Goal: Information Seeking & Learning: Learn about a topic

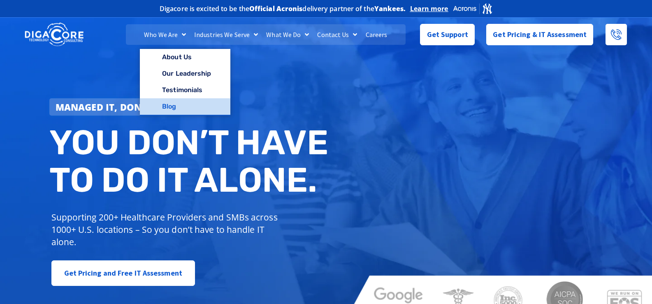
click at [178, 108] on link "Blog" at bounding box center [185, 106] width 90 height 16
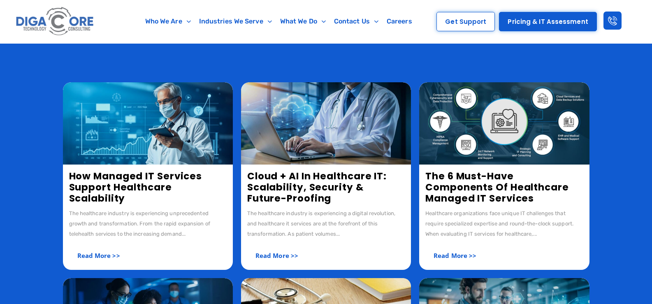
scroll to position [41, 0]
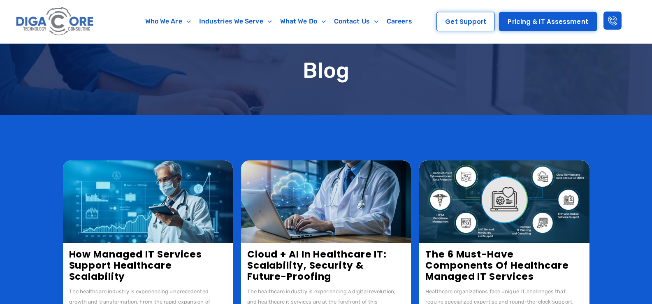
scroll to position [41, 0]
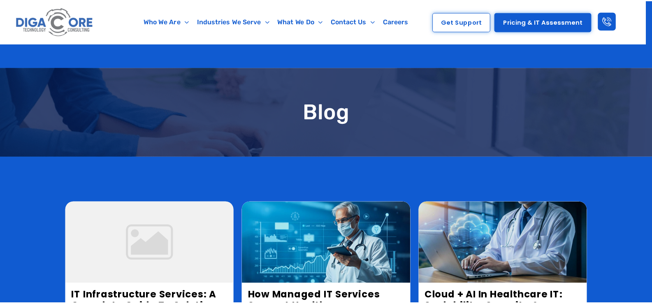
scroll to position [41, 0]
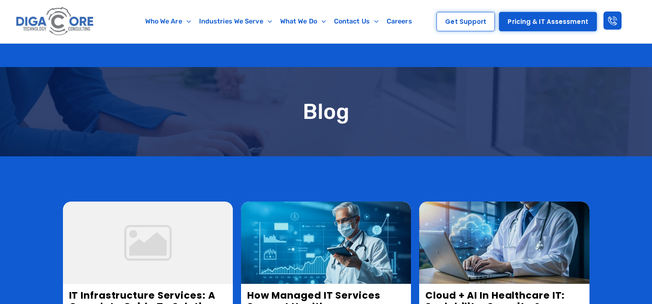
scroll to position [41, 0]
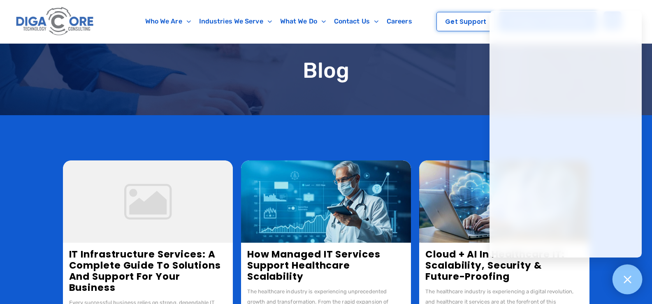
click at [628, 289] on div at bounding box center [628, 280] width 30 height 30
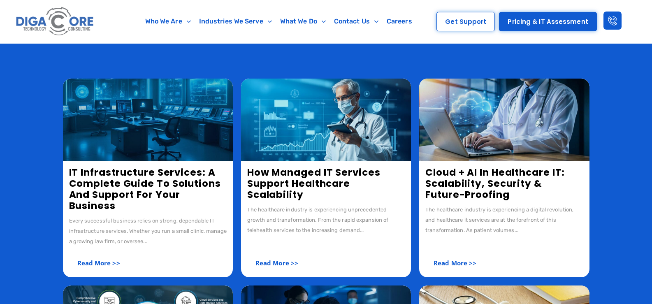
scroll to position [123, 0]
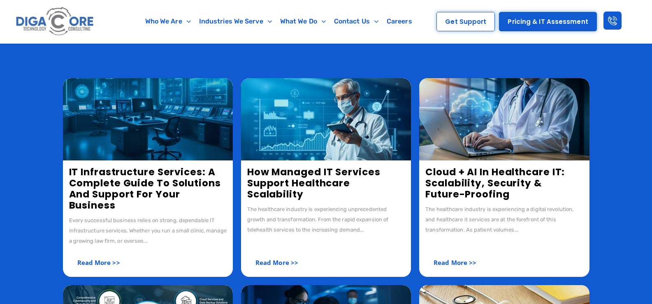
click at [116, 124] on img at bounding box center [148, 119] width 170 height 82
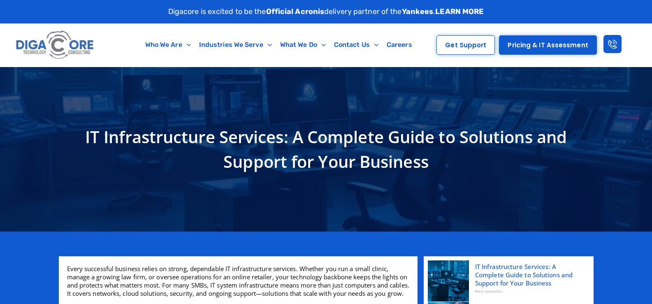
click at [219, 146] on h1 "IT Infrastructure Services: A Complete Guide to Solutions and Support for Your …" at bounding box center [326, 149] width 527 height 49
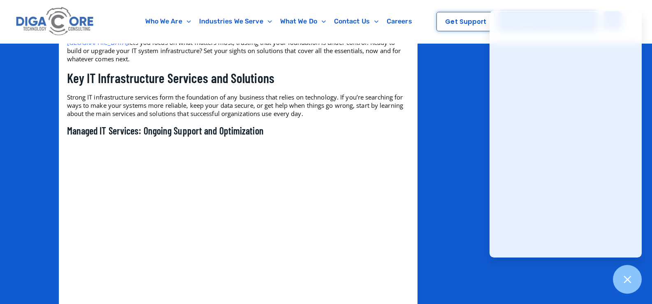
scroll to position [1029, 0]
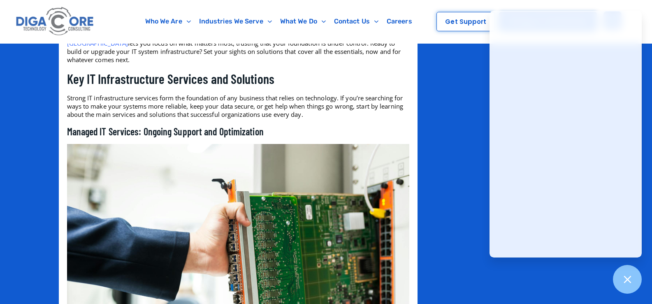
click at [266, 164] on img at bounding box center [238, 258] width 342 height 228
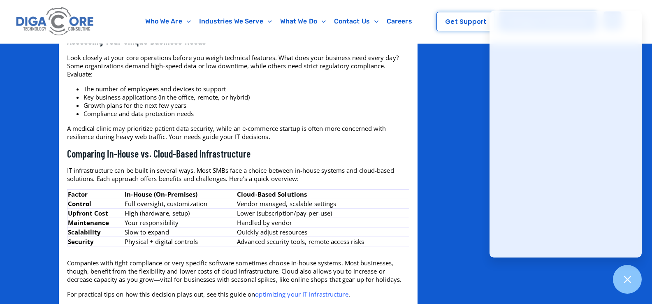
scroll to position [1687, 0]
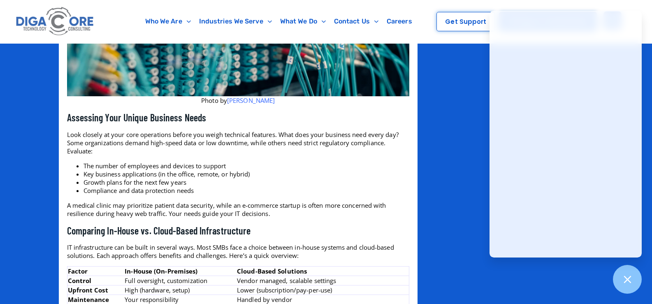
click at [251, 101] on link "[PERSON_NAME]" at bounding box center [251, 100] width 48 height 8
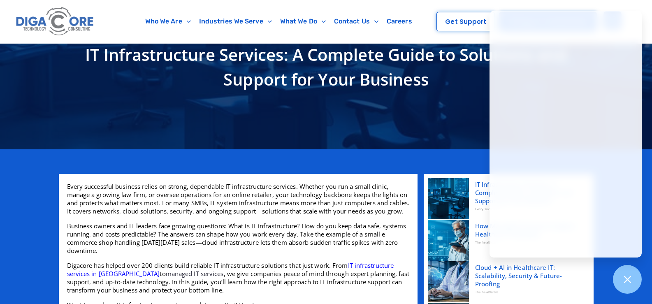
scroll to position [206, 0]
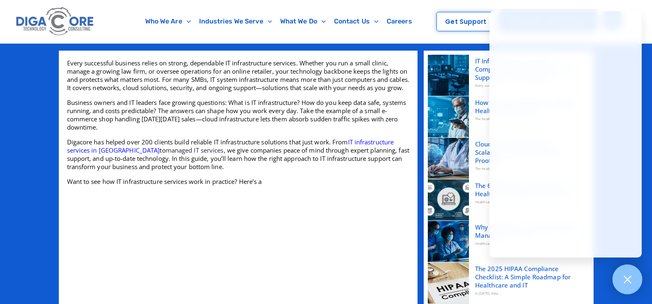
click at [624, 272] on div at bounding box center [628, 280] width 30 height 30
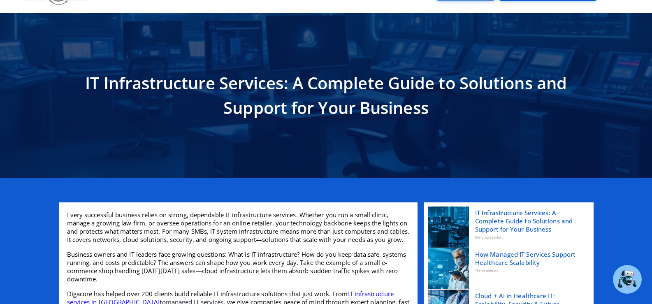
scroll to position [0, 0]
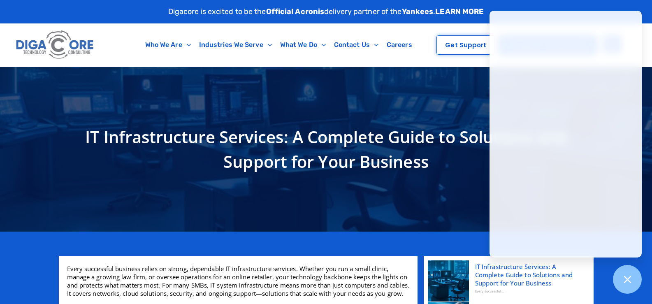
click at [153, 78] on div "IT Infrastructure Services: A Complete Guide to Solutions and Support for Your …" at bounding box center [326, 149] width 535 height 165
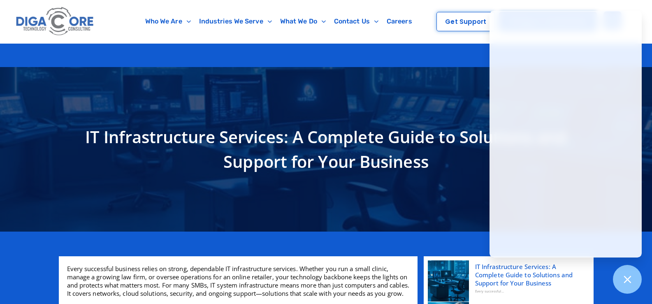
scroll to position [206, 0]
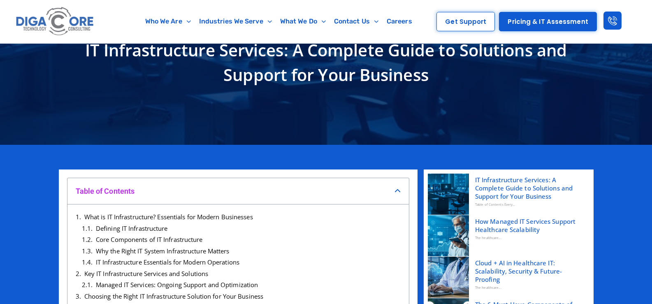
scroll to position [82, 0]
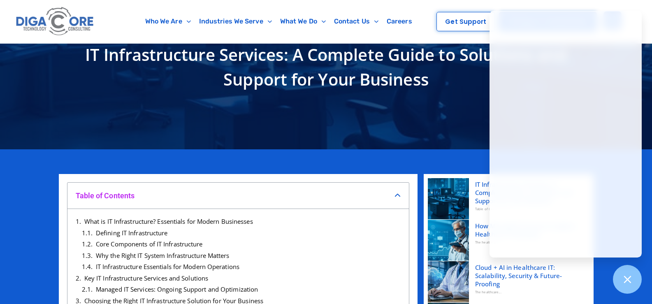
click at [397, 195] on icon "Close table of contents" at bounding box center [398, 196] width 6 height 6
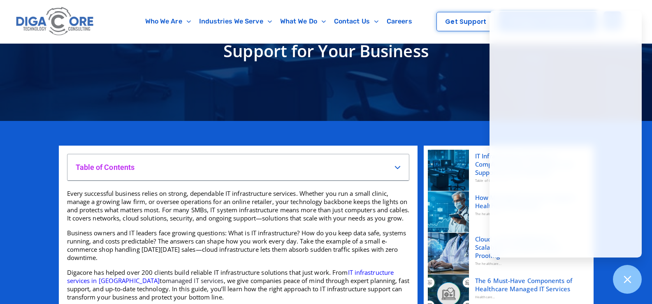
scroll to position [123, 0]
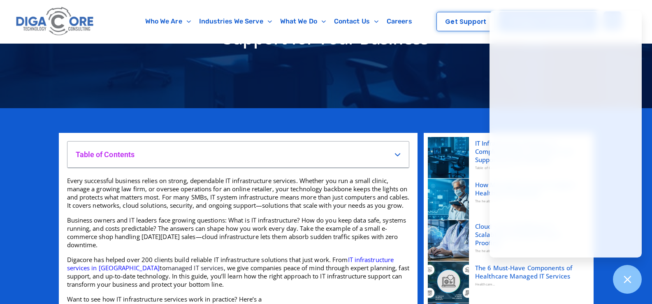
click at [396, 155] on icon "Open table of contents" at bounding box center [398, 154] width 6 height 6
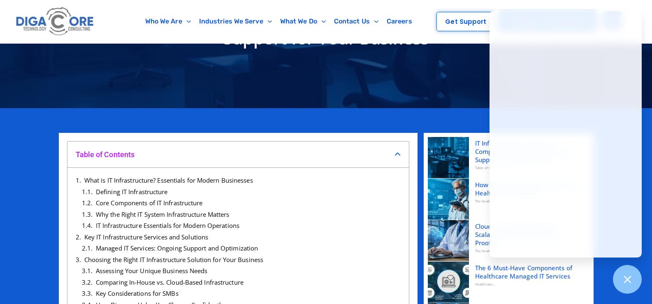
click at [396, 155] on icon "Close table of contents" at bounding box center [398, 154] width 6 height 6
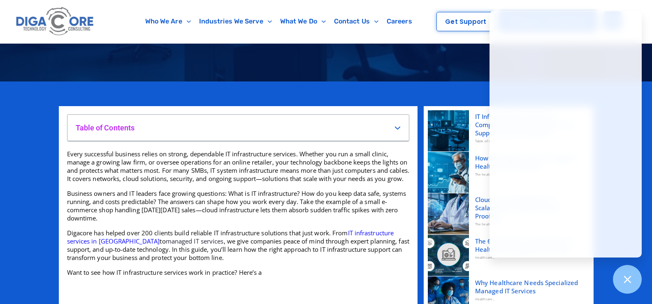
scroll to position [165, 0]
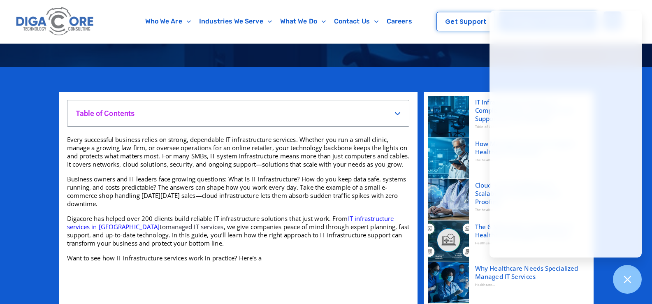
click at [393, 112] on h4 "Table of Contents" at bounding box center [235, 113] width 319 height 9
click at [397, 112] on icon "Open table of contents" at bounding box center [398, 113] width 6 height 6
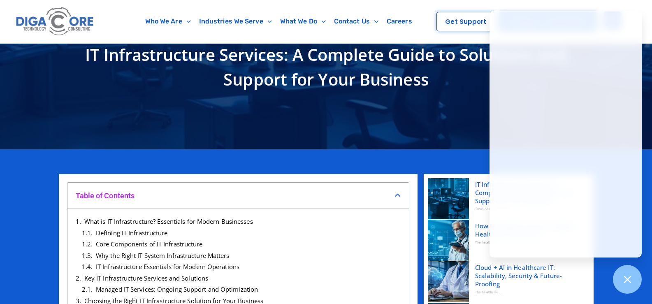
scroll to position [41, 0]
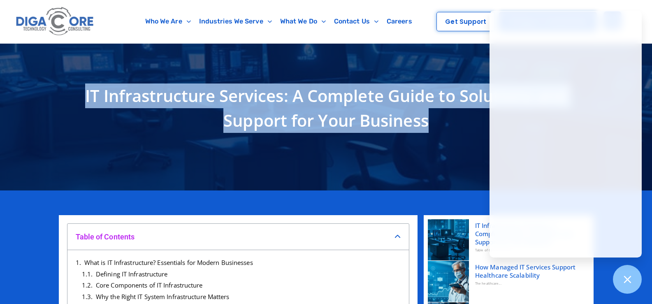
drag, startPoint x: 112, startPoint y: 95, endPoint x: 440, endPoint y: 117, distance: 328.7
click at [440, 117] on h1 "IT Infrastructure Services: A Complete Guide to Solutions and Support for Your …" at bounding box center [326, 108] width 527 height 49
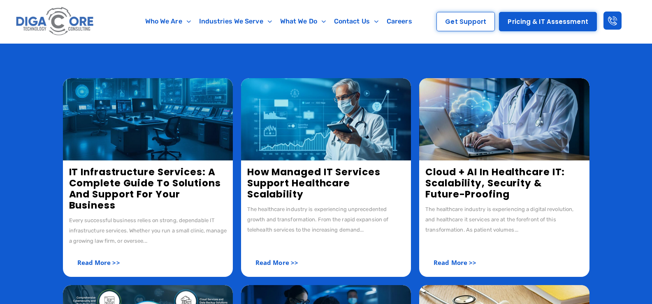
scroll to position [123, 0]
click at [144, 149] on img at bounding box center [148, 119] width 170 height 82
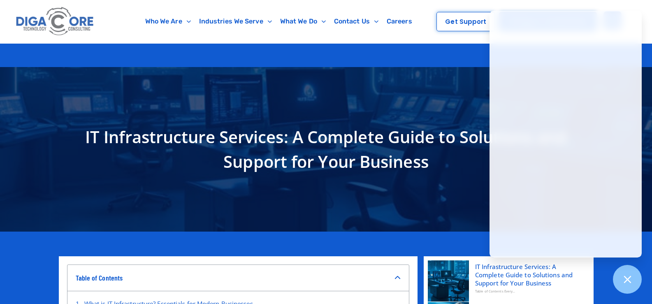
scroll to position [208, 0]
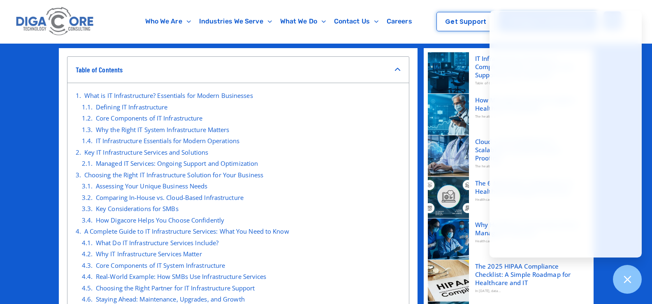
click at [396, 67] on icon "Close table of contents" at bounding box center [398, 70] width 6 height 6
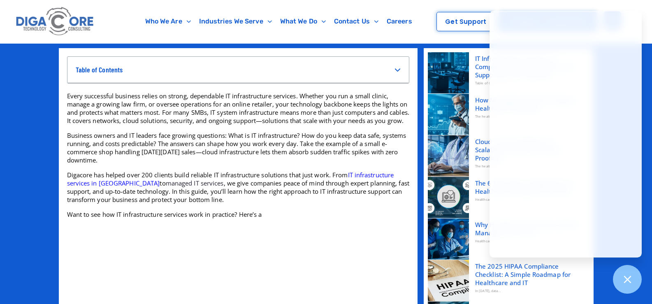
click at [395, 65] on div "Table of Contents" at bounding box center [238, 70] width 342 height 26
click at [395, 70] on icon "Open table of contents" at bounding box center [398, 70] width 6 height 6
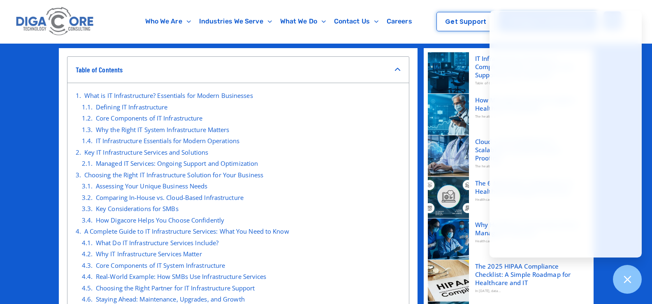
click at [395, 70] on icon "Close table of contents" at bounding box center [398, 70] width 6 height 6
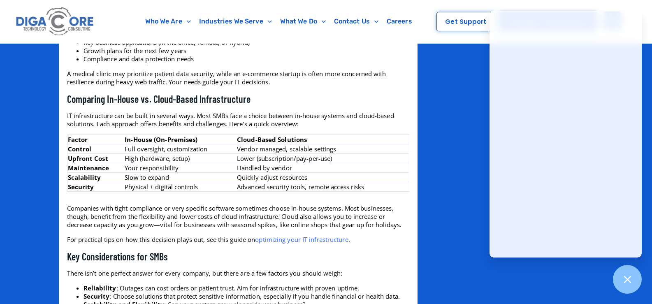
scroll to position [2060, 0]
